Goal: Navigation & Orientation: Find specific page/section

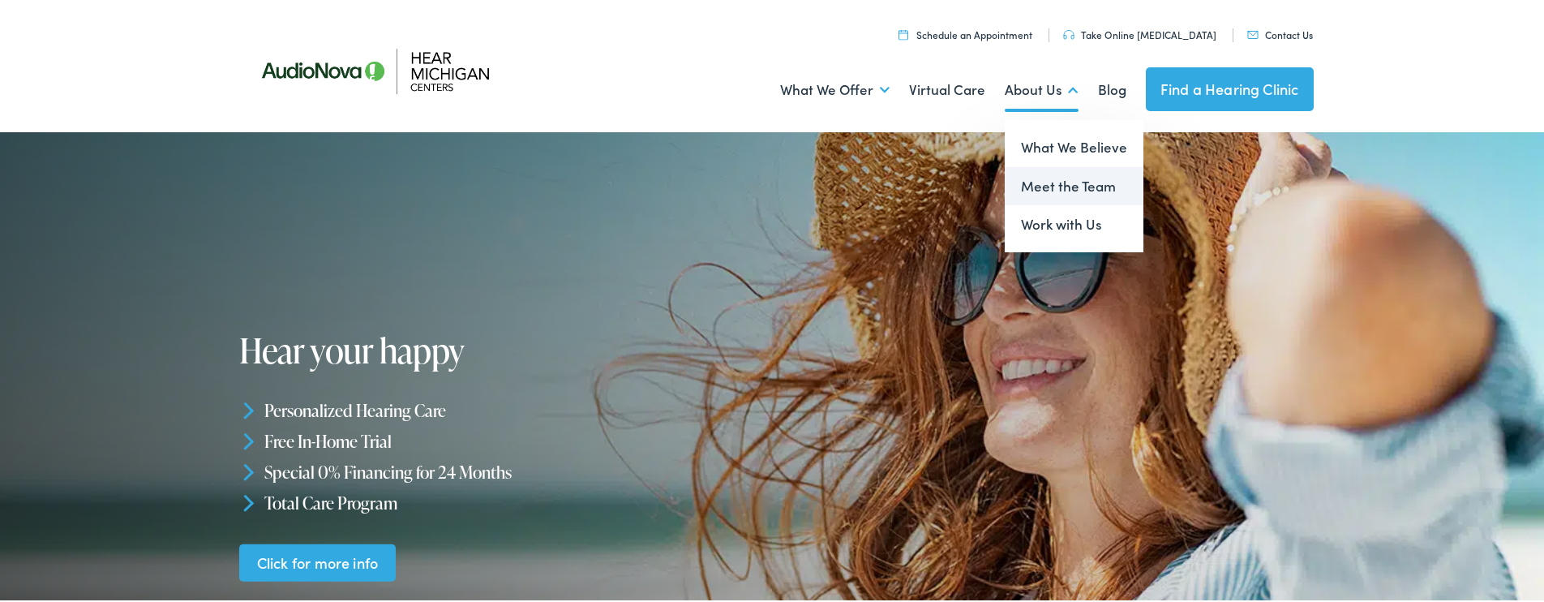
click at [1048, 184] on link "Meet the Team" at bounding box center [1074, 184] width 139 height 39
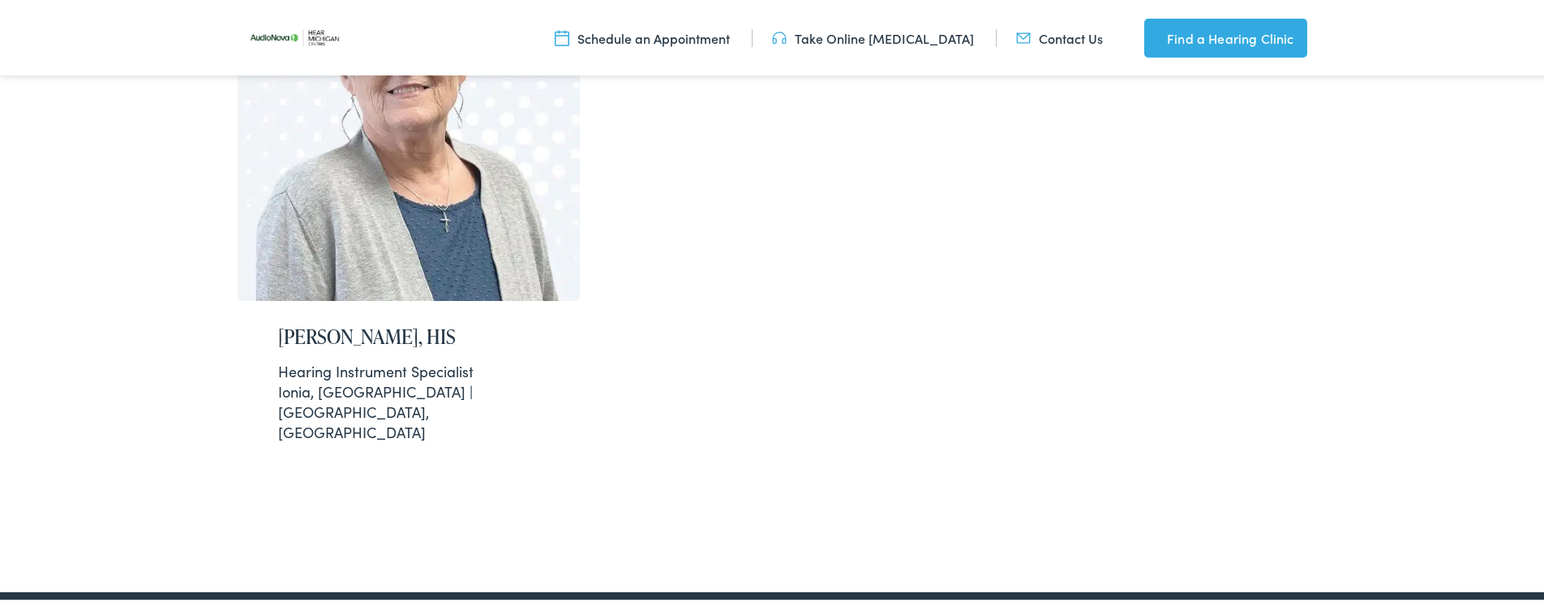
scroll to position [3372, 0]
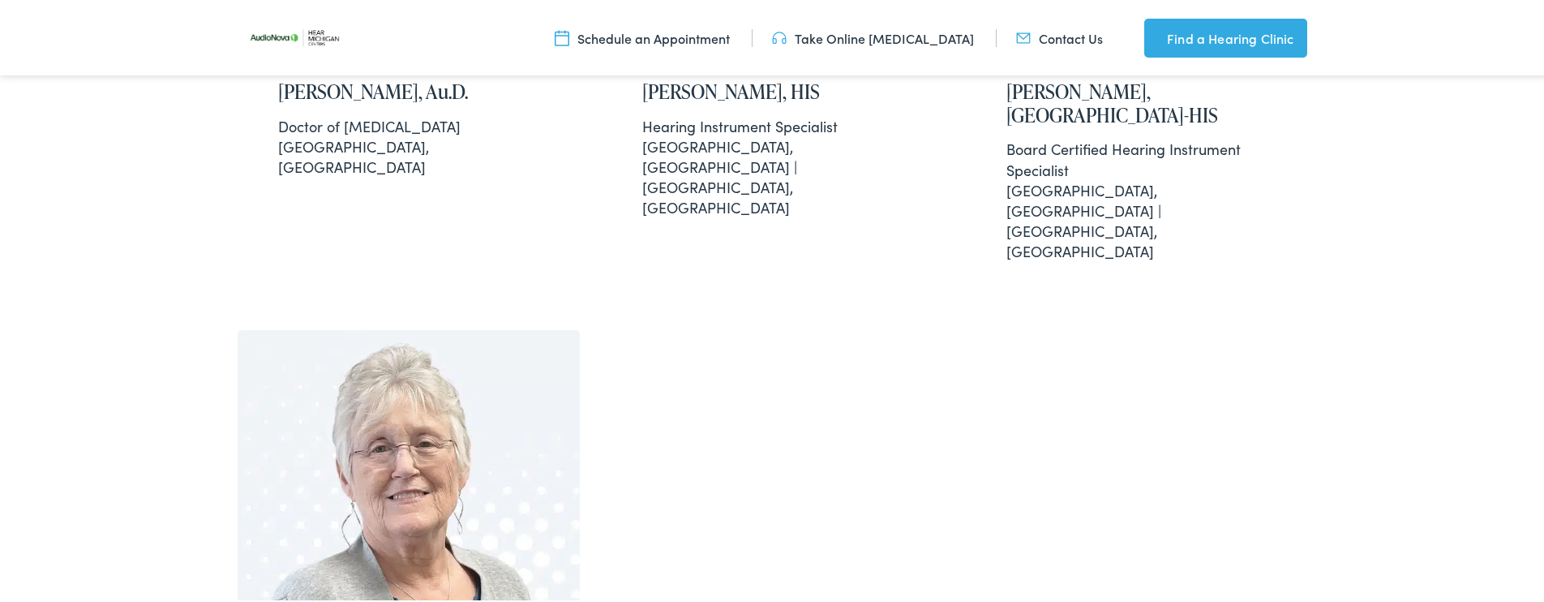
click at [1071, 35] on link "Contact Us" at bounding box center [1059, 36] width 87 height 18
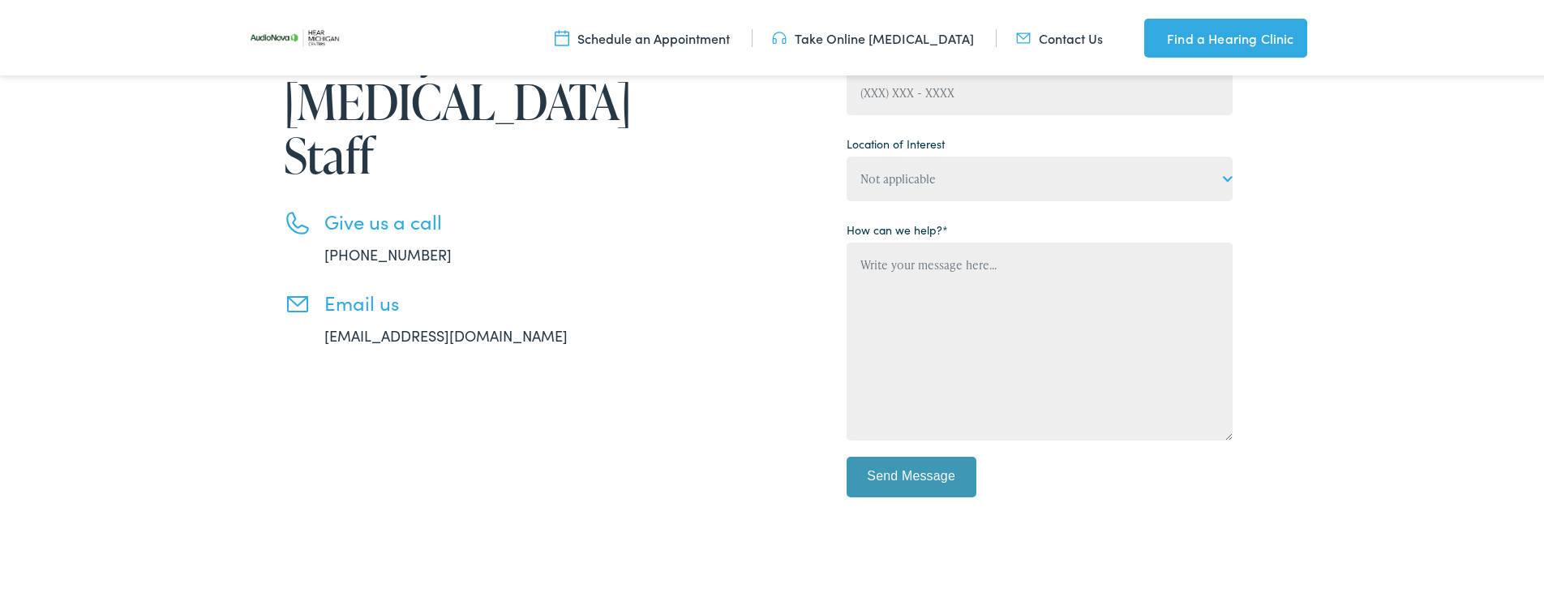
scroll to position [774, 0]
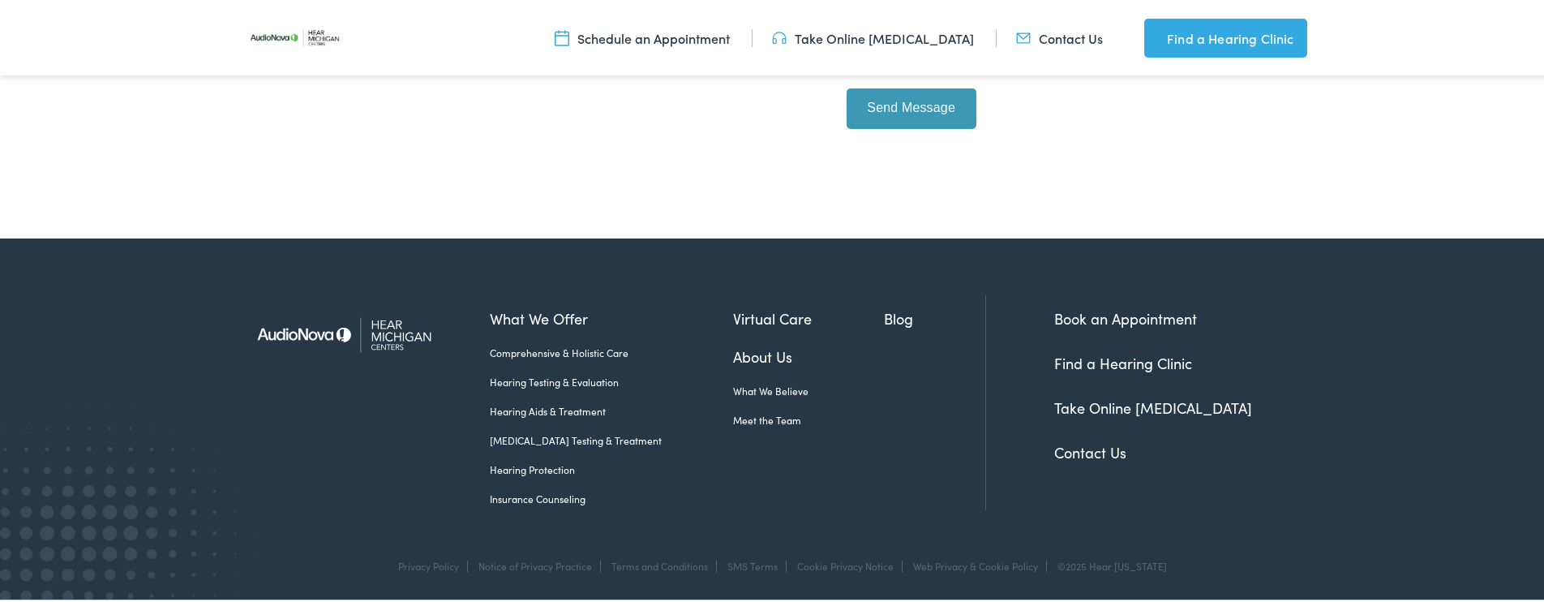
click at [1132, 359] on link "Find a Hearing Clinic" at bounding box center [1123, 360] width 138 height 20
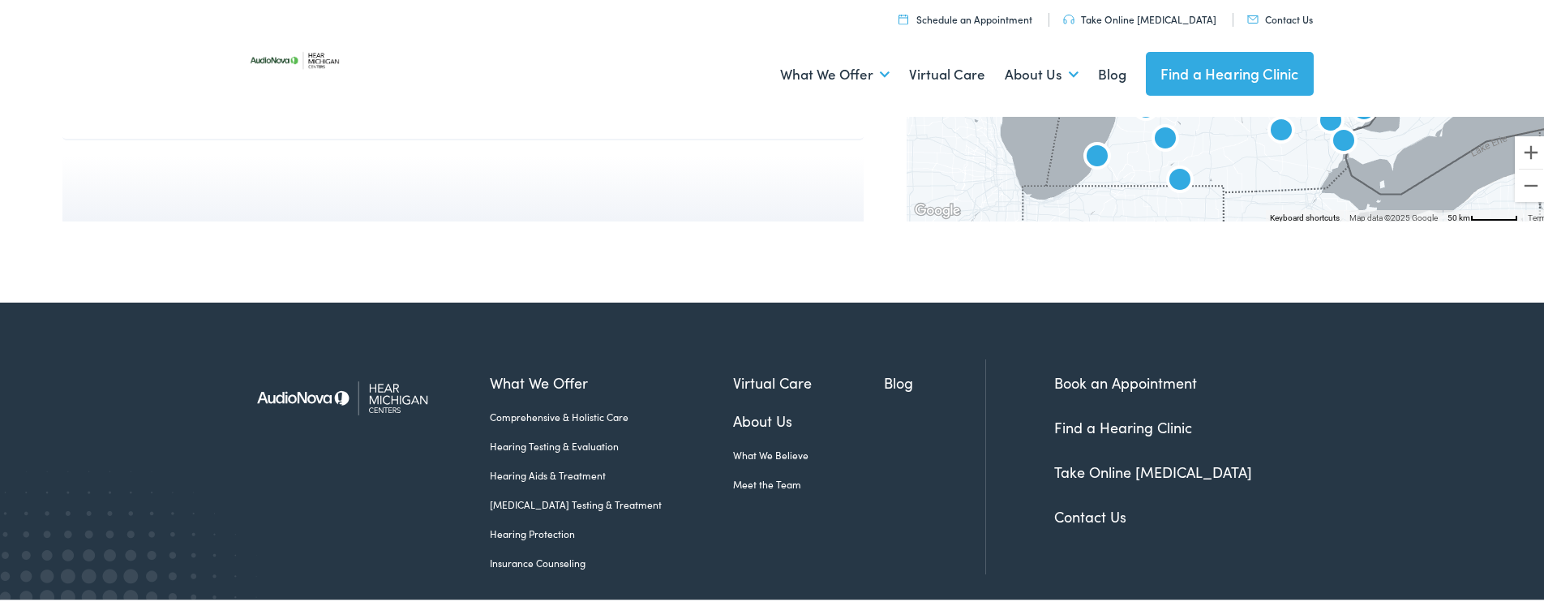
scroll to position [11957, 0]
